Goal: Navigation & Orientation: Find specific page/section

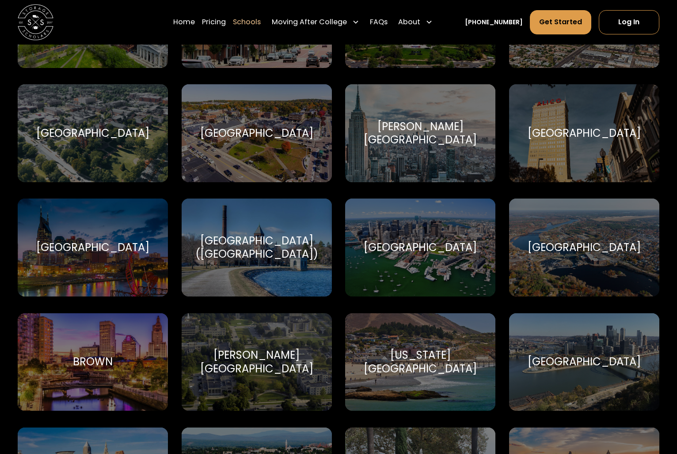
scroll to position [480, 0]
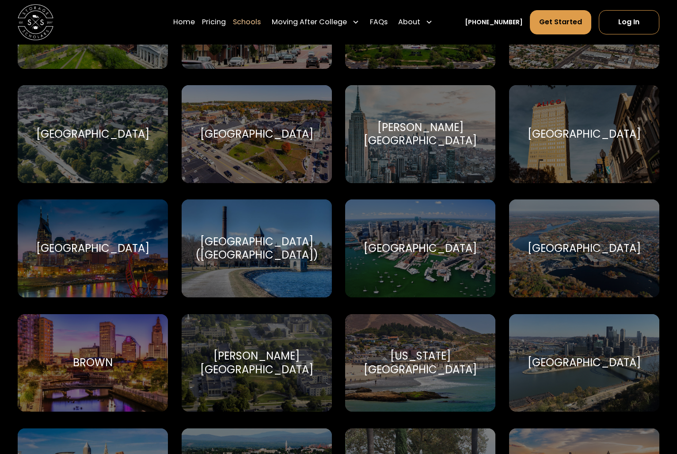
click at [401, 247] on div "[GEOGRAPHIC_DATA]" at bounding box center [419, 248] width 113 height 13
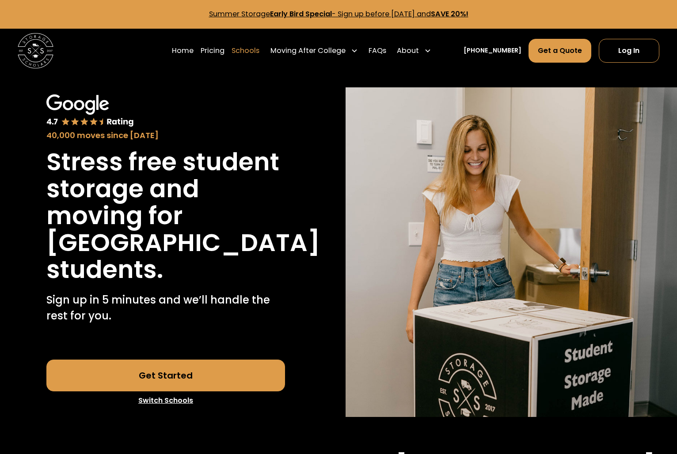
click at [259, 46] on link "Schools" at bounding box center [245, 50] width 28 height 25
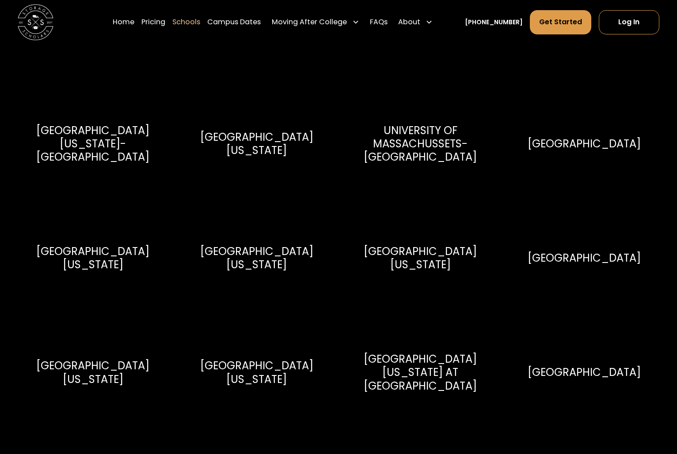
scroll to position [4475, 0]
